Goal: Transaction & Acquisition: Purchase product/service

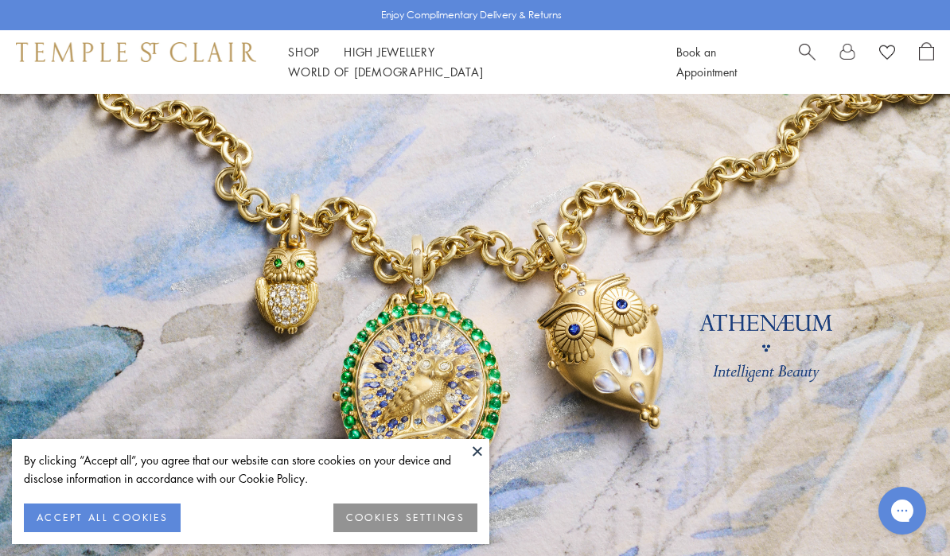
click at [143, 516] on button "ACCEPT ALL COOKIES" at bounding box center [102, 518] width 157 height 29
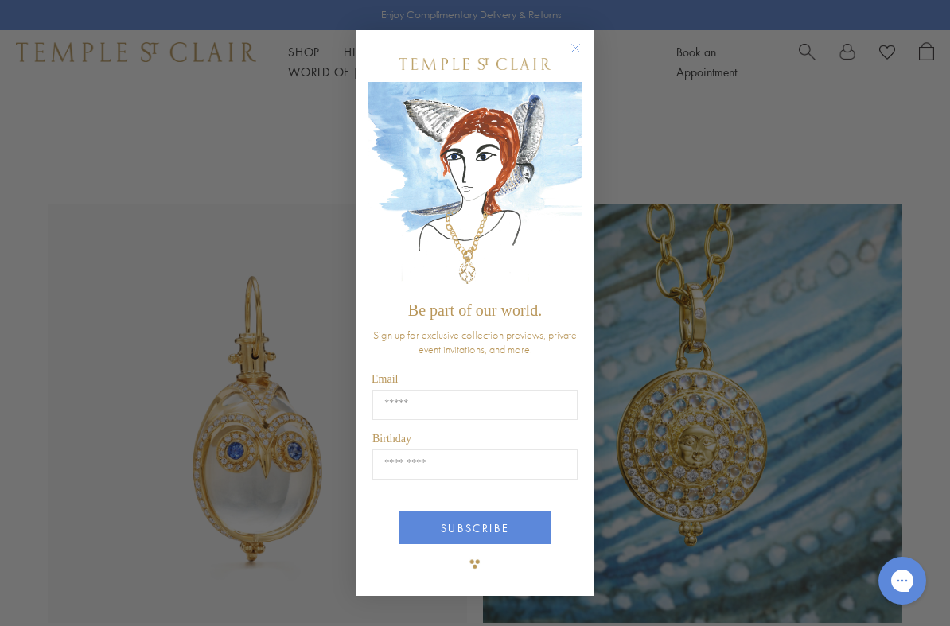
scroll to position [662, 0]
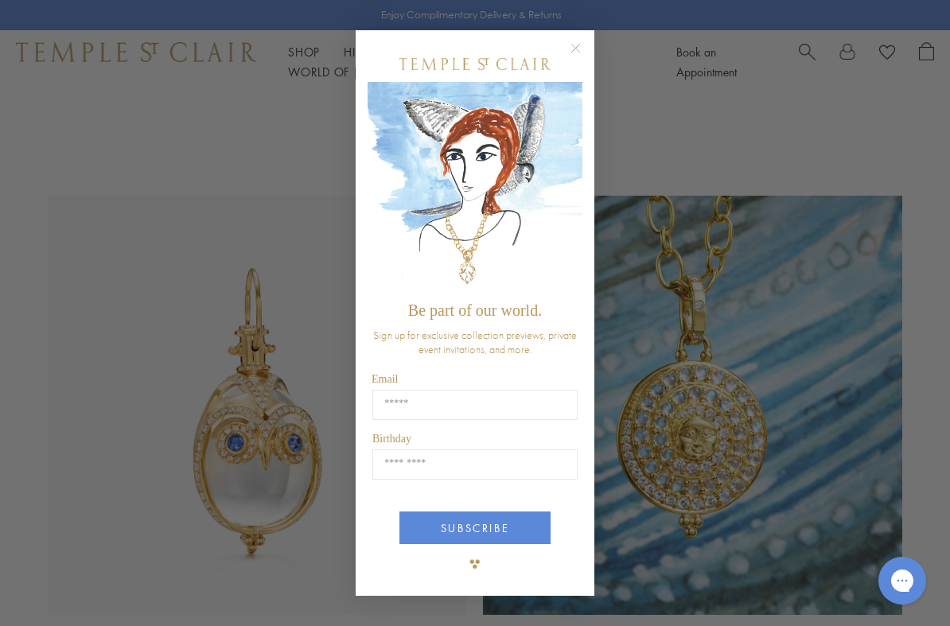
click at [567, 53] on icon "Close dialog" at bounding box center [576, 48] width 20 height 20
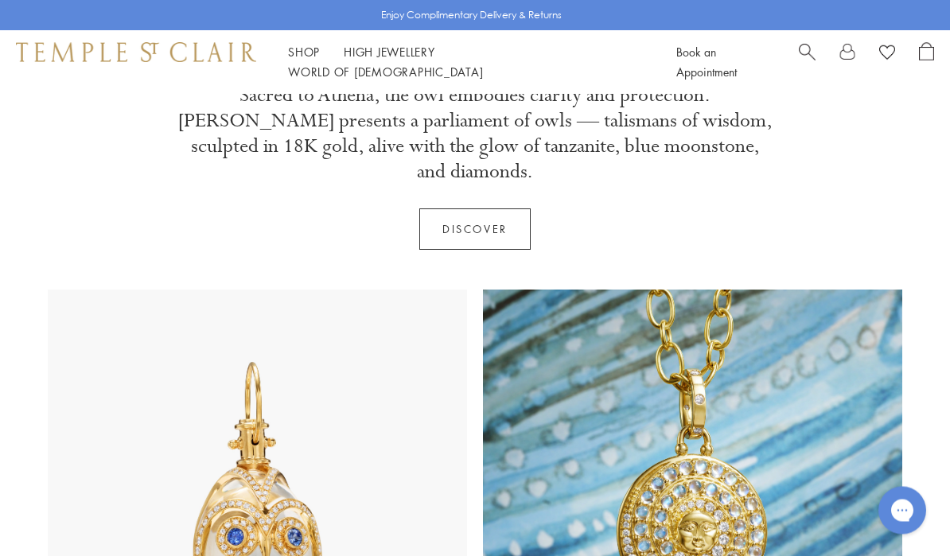
scroll to position [0, 0]
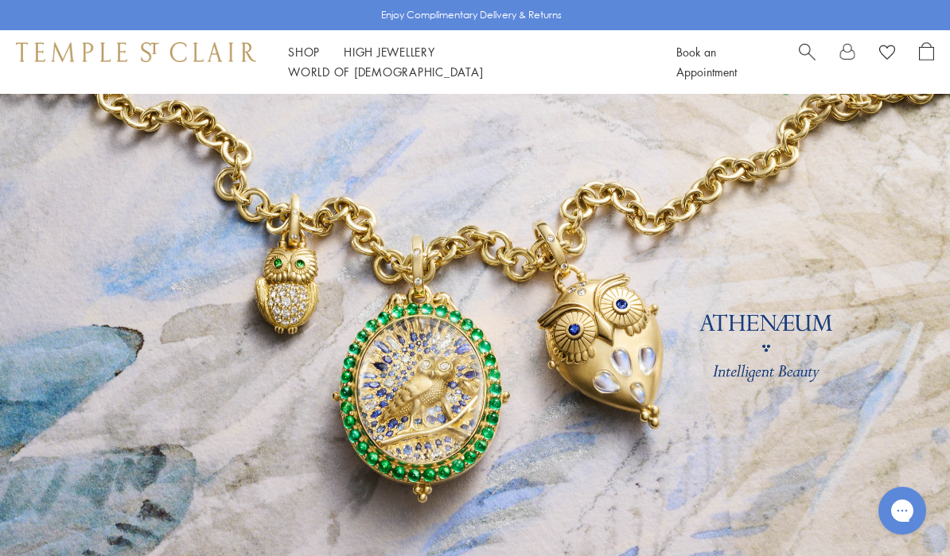
click at [805, 59] on span "Search" at bounding box center [807, 50] width 17 height 17
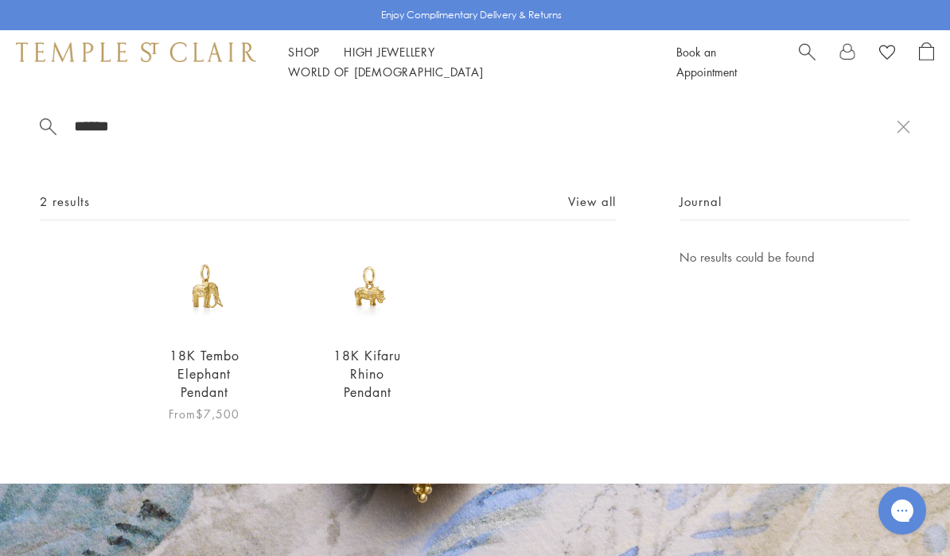
type input "******"
click at [216, 376] on link "18K Tembo Elephant Pendant" at bounding box center [205, 374] width 70 height 54
